Goal: Task Accomplishment & Management: Complete application form

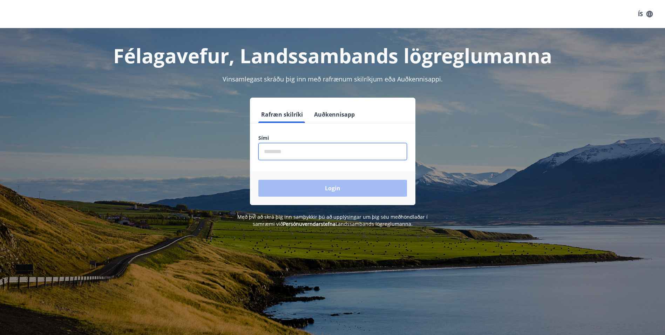
click at [297, 148] on input "phone" at bounding box center [332, 151] width 149 height 17
type input "********"
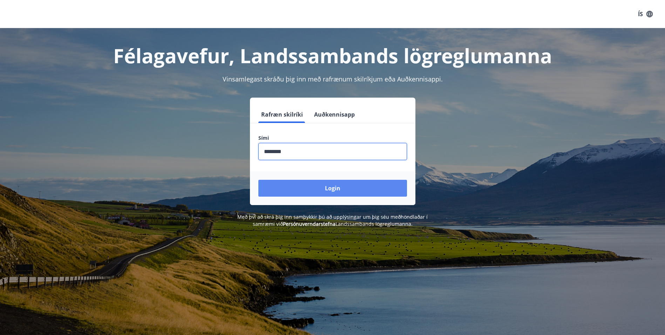
click at [302, 185] on button "Login" at bounding box center [332, 188] width 149 height 17
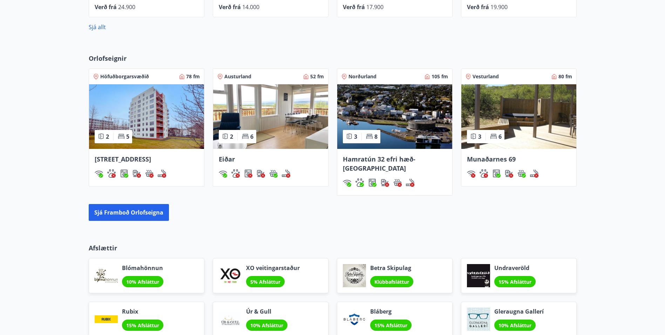
scroll to position [540, 0]
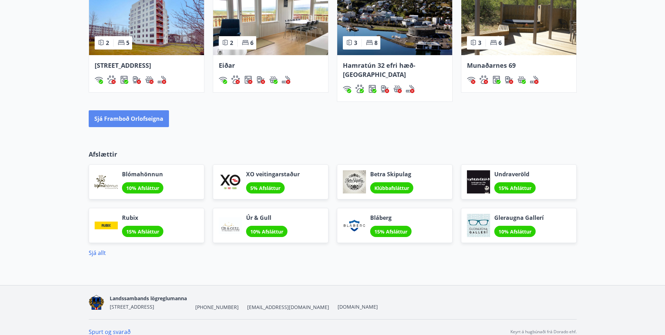
click at [124, 110] on button "Sjá framboð orlofseigna" at bounding box center [129, 118] width 80 height 17
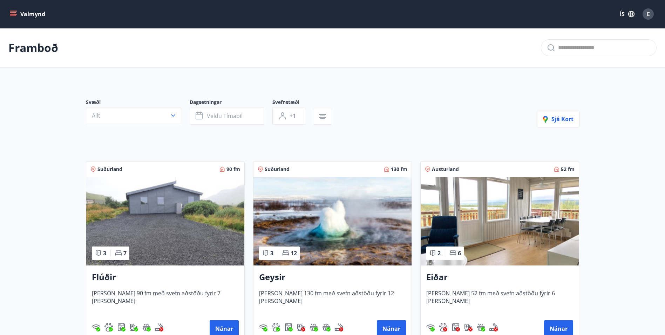
drag, startPoint x: 582, startPoint y: 213, endPoint x: 587, endPoint y: 93, distance: 120.8
click at [18, 9] on button "Valmynd" at bounding box center [28, 14] width 40 height 13
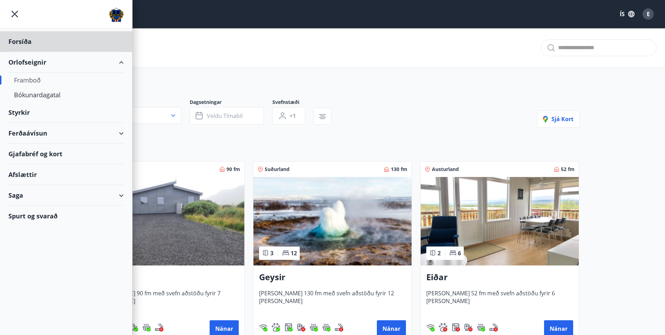
click at [28, 52] on div "Styrkir" at bounding box center [65, 41] width 115 height 21
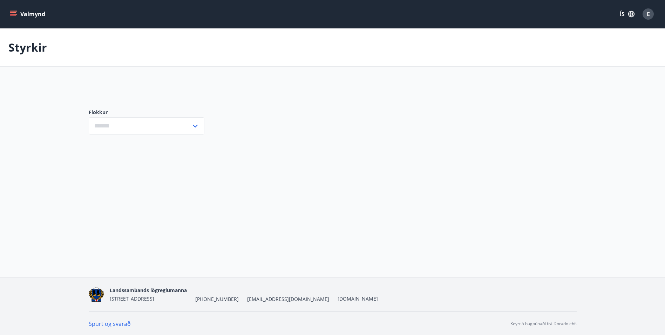
type input "***"
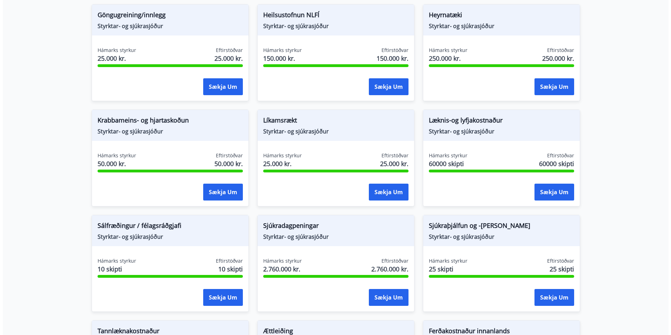
scroll to position [386, 0]
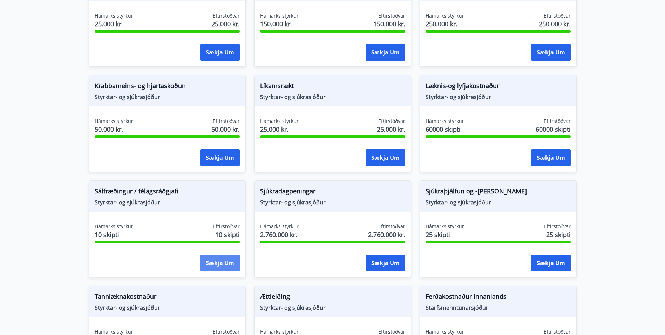
click at [224, 269] on button "Sækja um" at bounding box center [220, 262] width 40 height 17
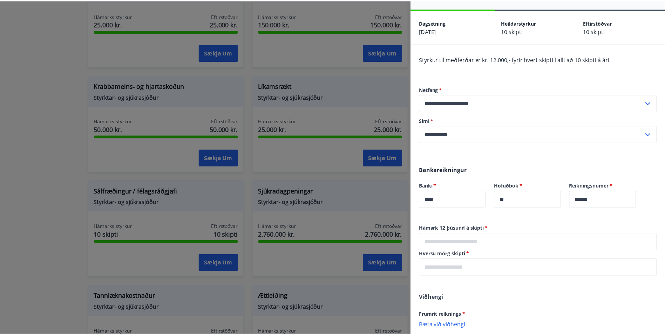
scroll to position [13, 0]
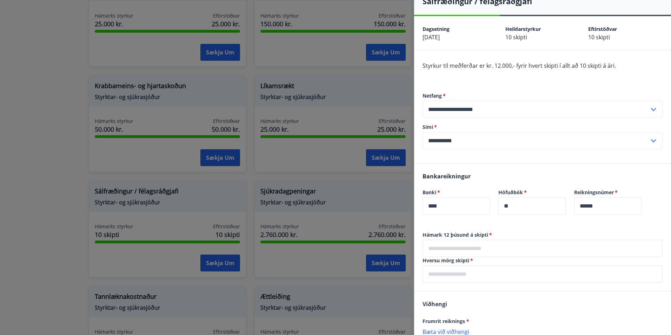
click at [306, 209] on div at bounding box center [335, 167] width 671 height 335
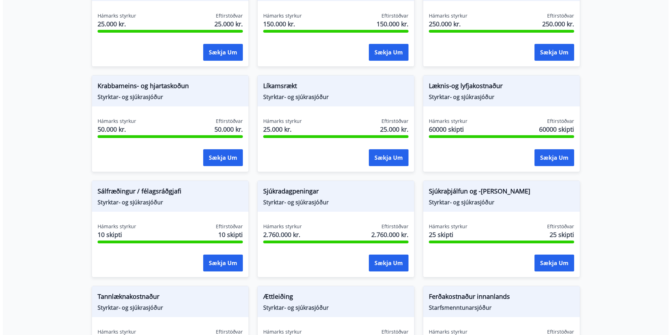
scroll to position [0, 0]
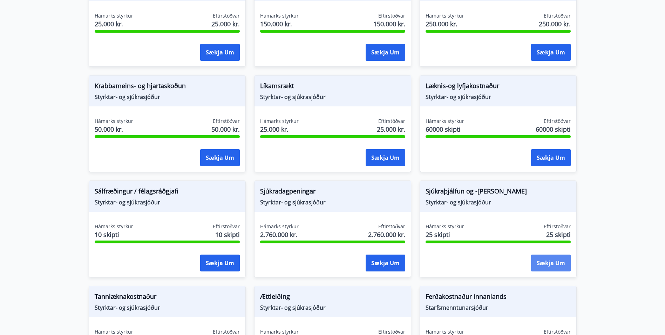
click at [554, 266] on button "Sækja um" at bounding box center [551, 262] width 40 height 17
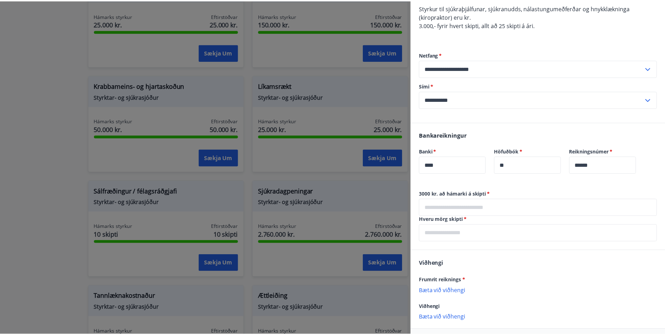
scroll to position [100, 0]
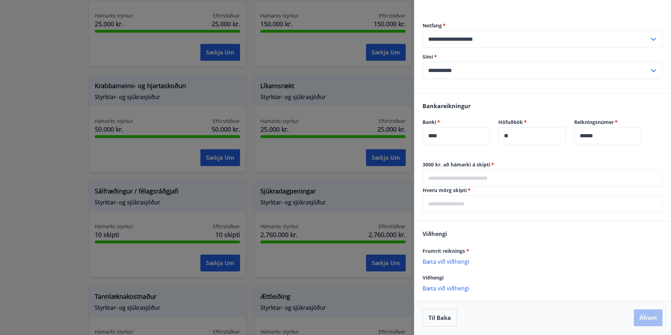
click at [305, 151] on div at bounding box center [335, 167] width 671 height 335
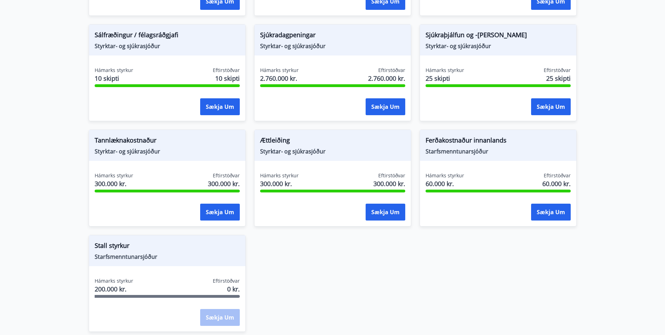
scroll to position [606, 0]
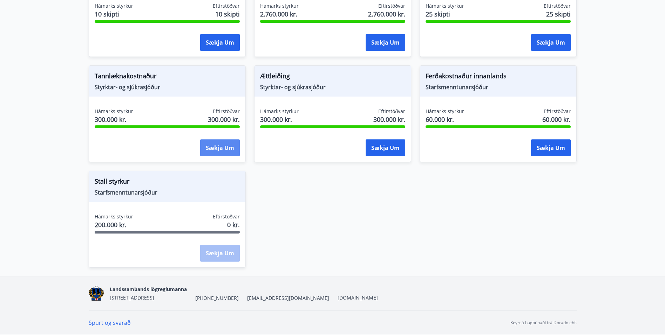
click at [213, 148] on button "Sækja um" at bounding box center [220, 147] width 40 height 17
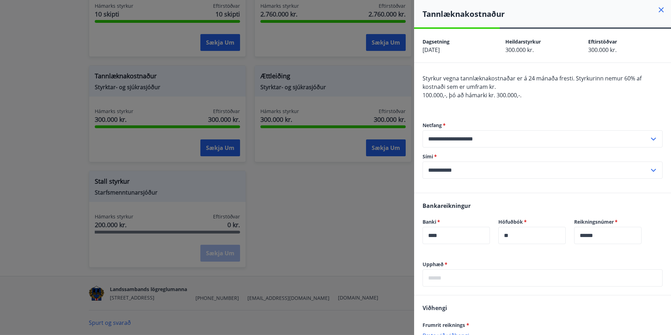
click at [334, 109] on div at bounding box center [335, 167] width 671 height 335
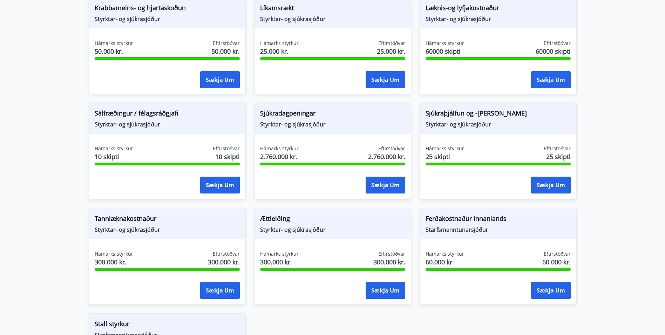
scroll to position [396, 0]
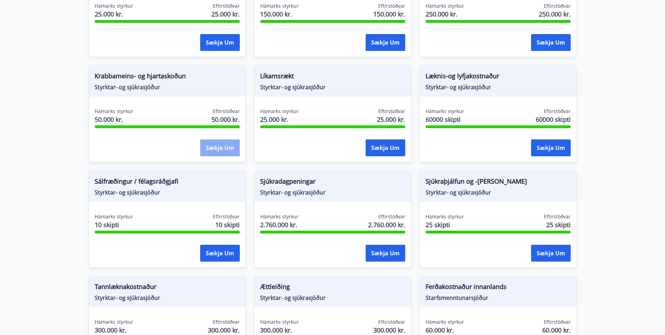
click at [223, 147] on button "Sækja um" at bounding box center [220, 147] width 40 height 17
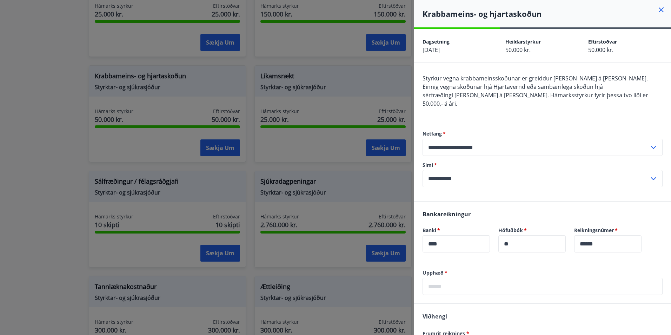
click at [302, 103] on div at bounding box center [335, 167] width 671 height 335
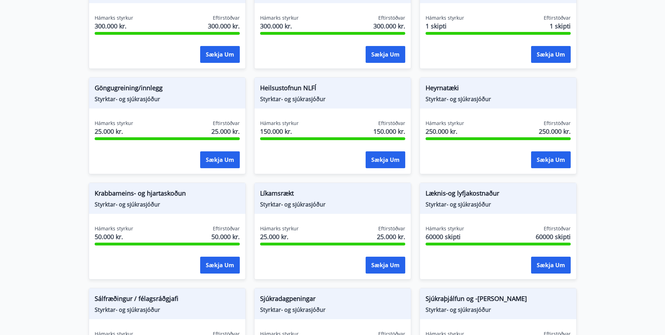
scroll to position [150, 0]
